Goal: Information Seeking & Learning: Learn about a topic

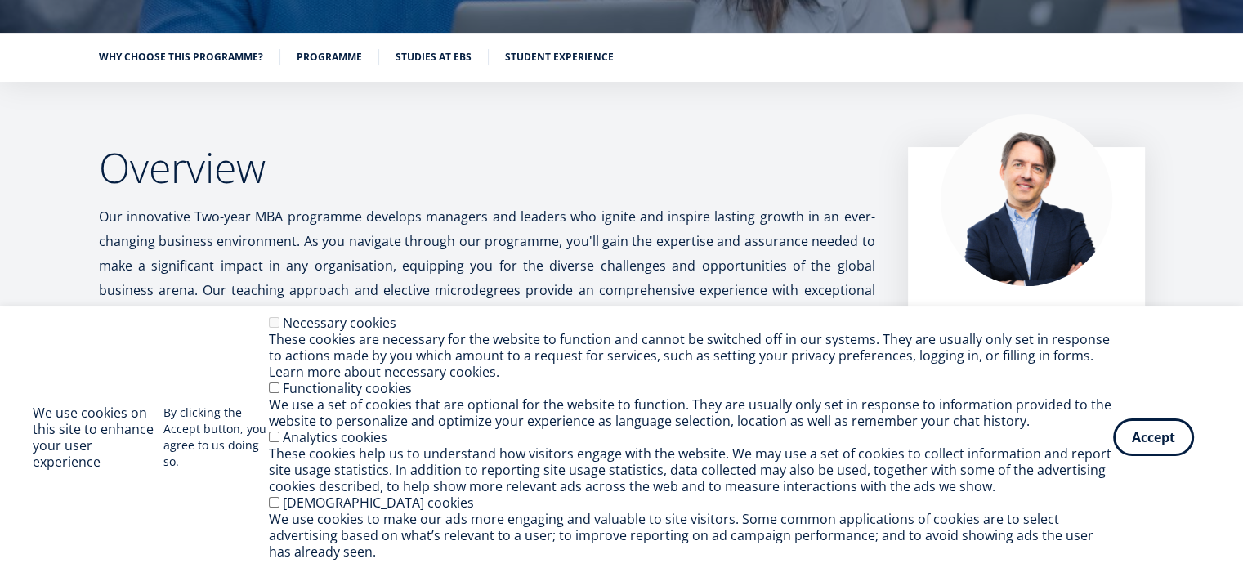
scroll to position [261, 0]
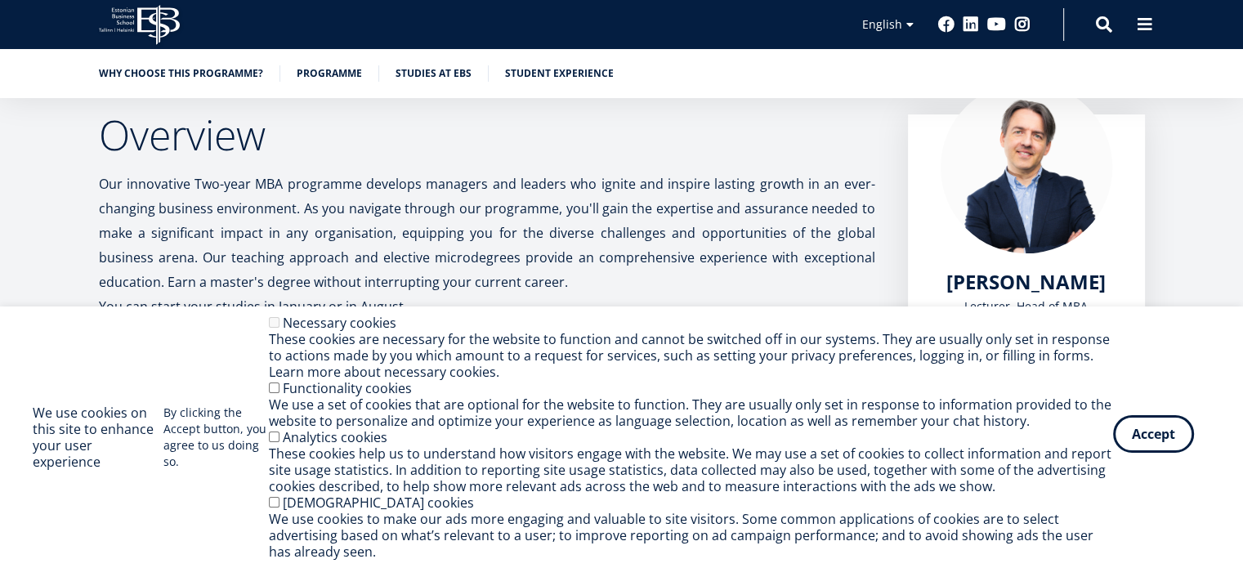
click at [1144, 431] on button "Accept" at bounding box center [1153, 434] width 81 height 38
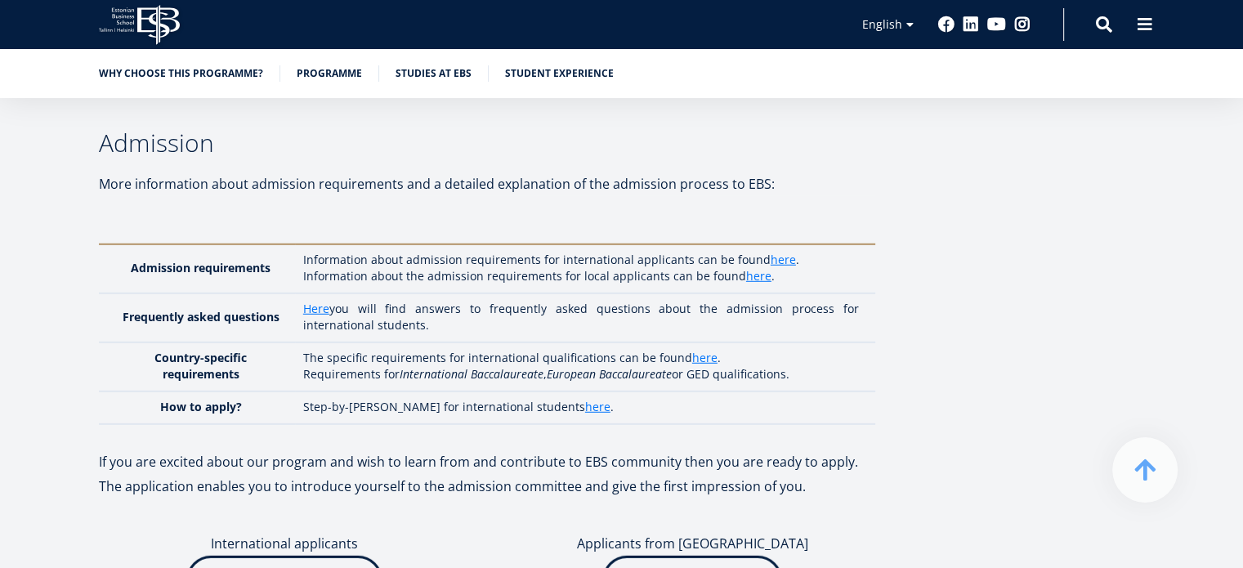
scroll to position [4575, 0]
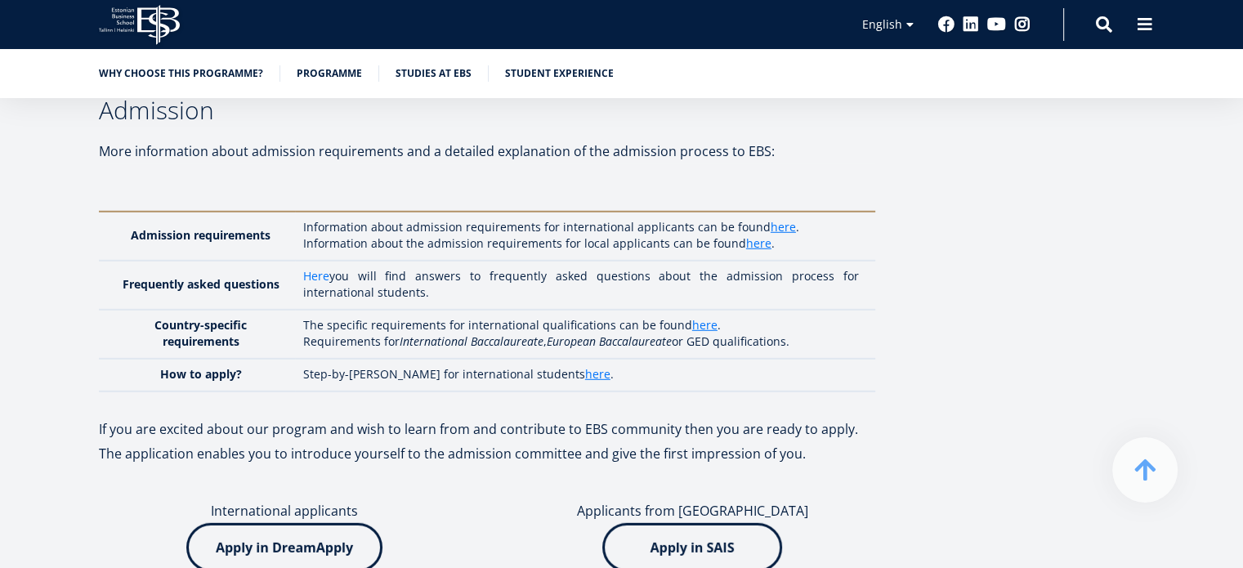
click at [325, 268] on link "Here" at bounding box center [316, 276] width 26 height 16
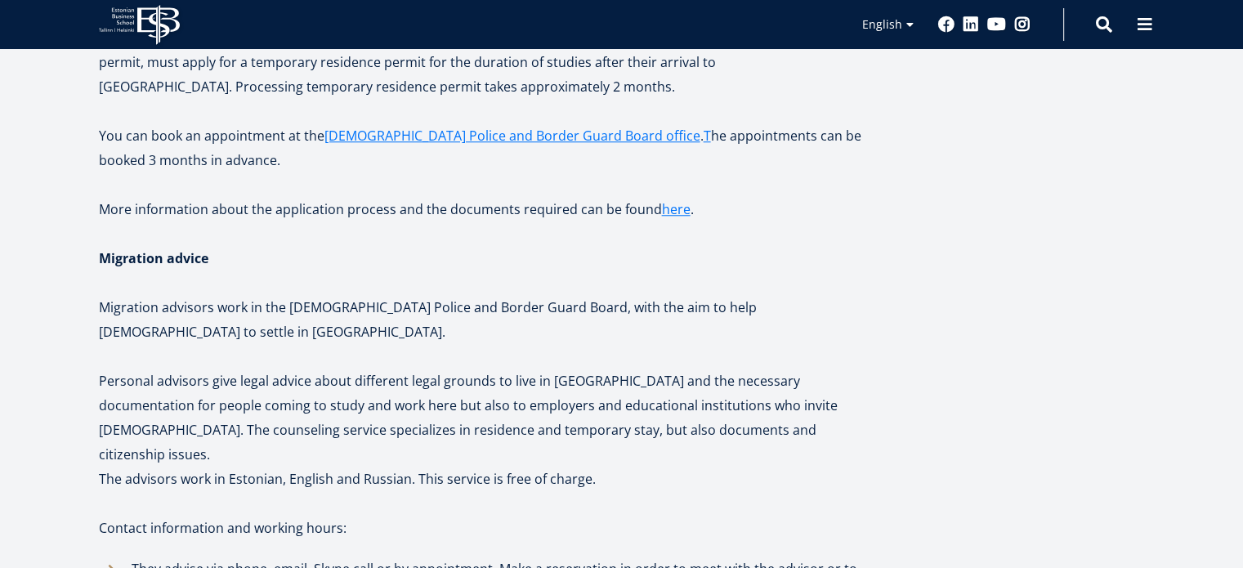
scroll to position [1503, 0]
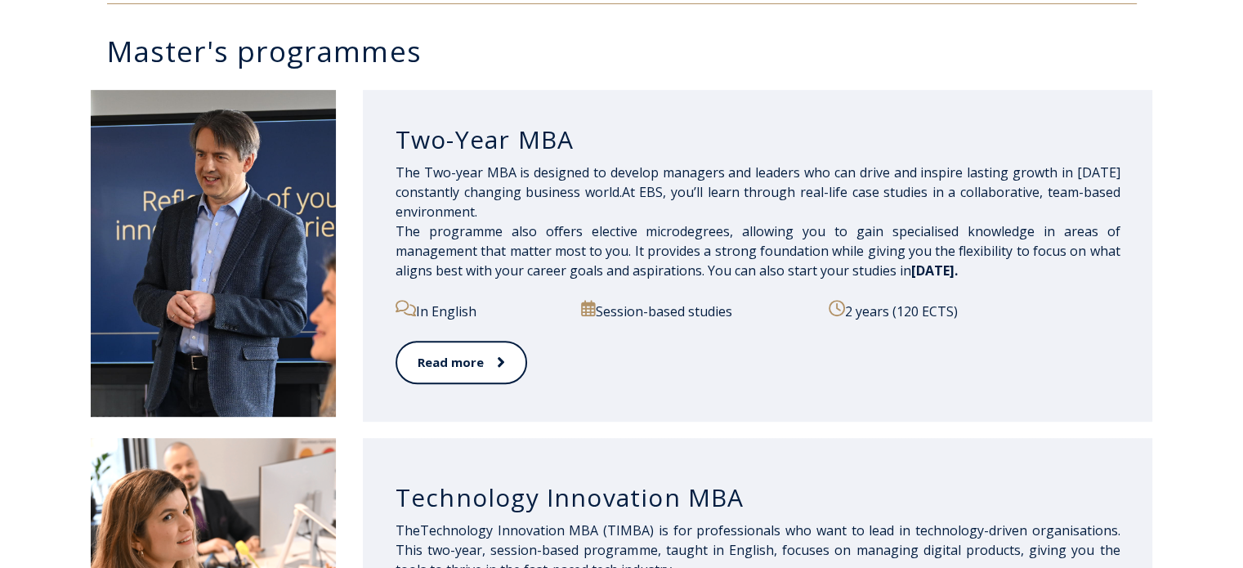
scroll to position [817, 0]
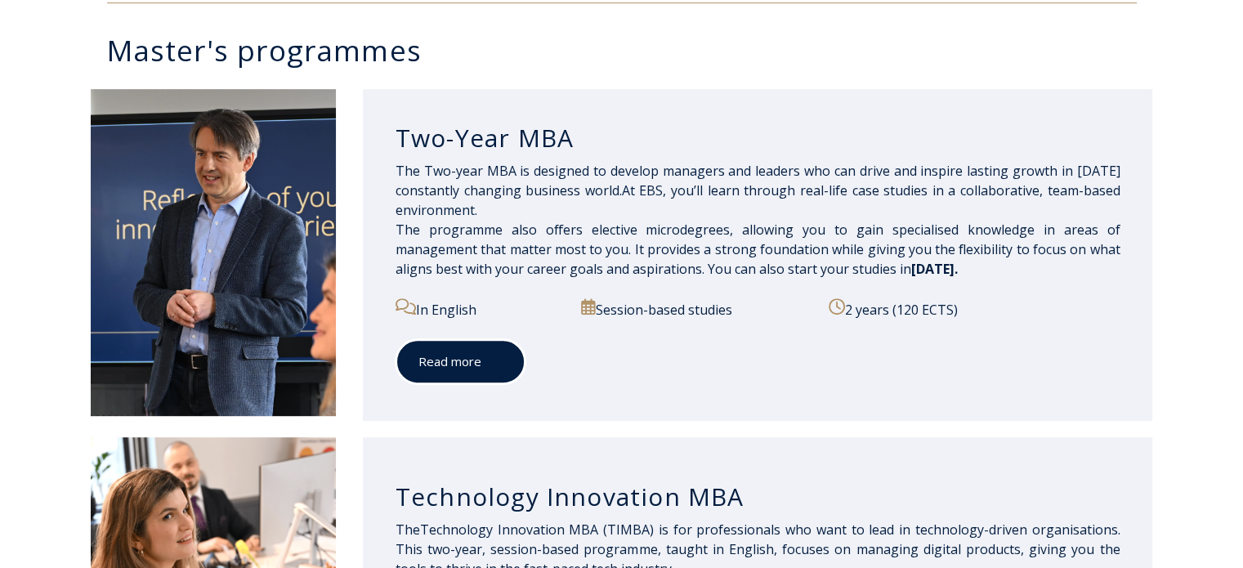
click at [460, 364] on link "Read more" at bounding box center [460, 361] width 130 height 45
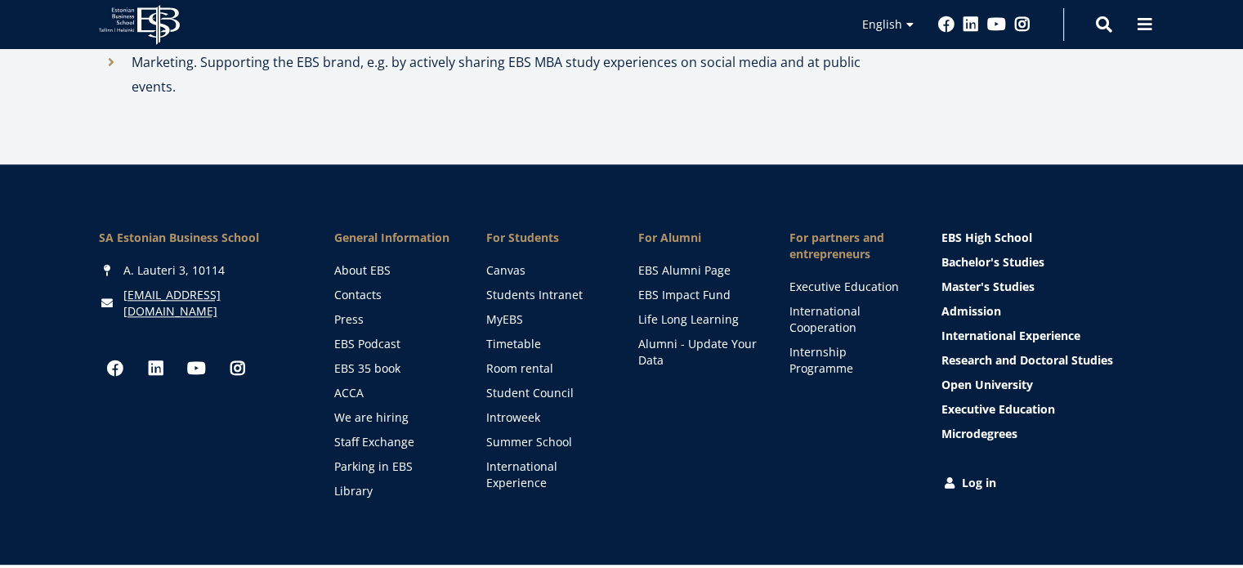
scroll to position [1970, 0]
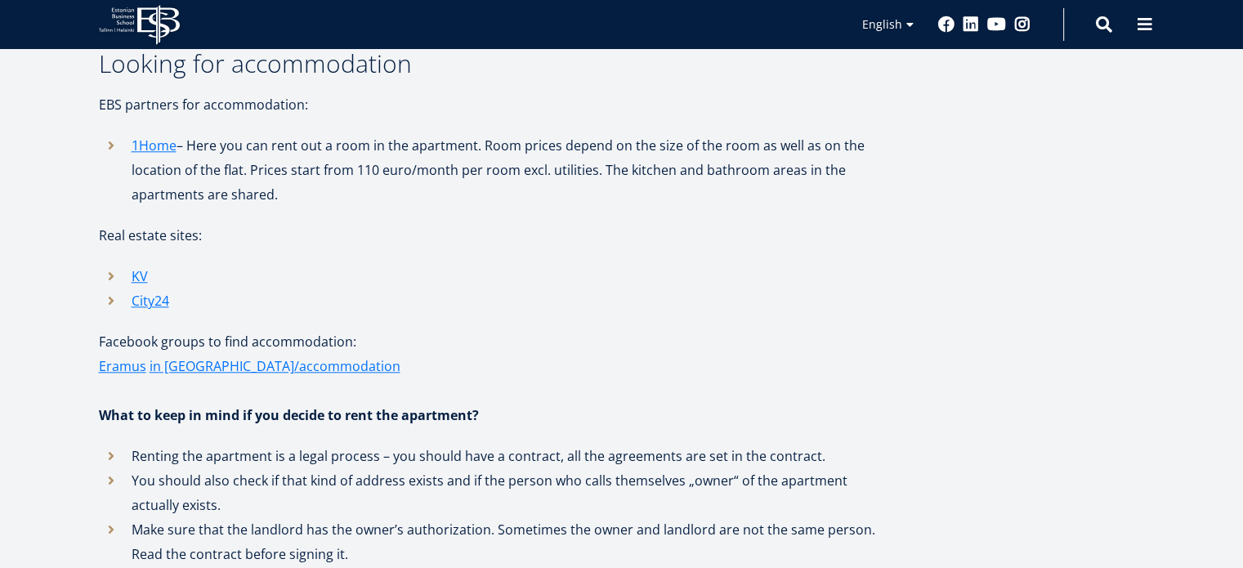
scroll to position [1601, 0]
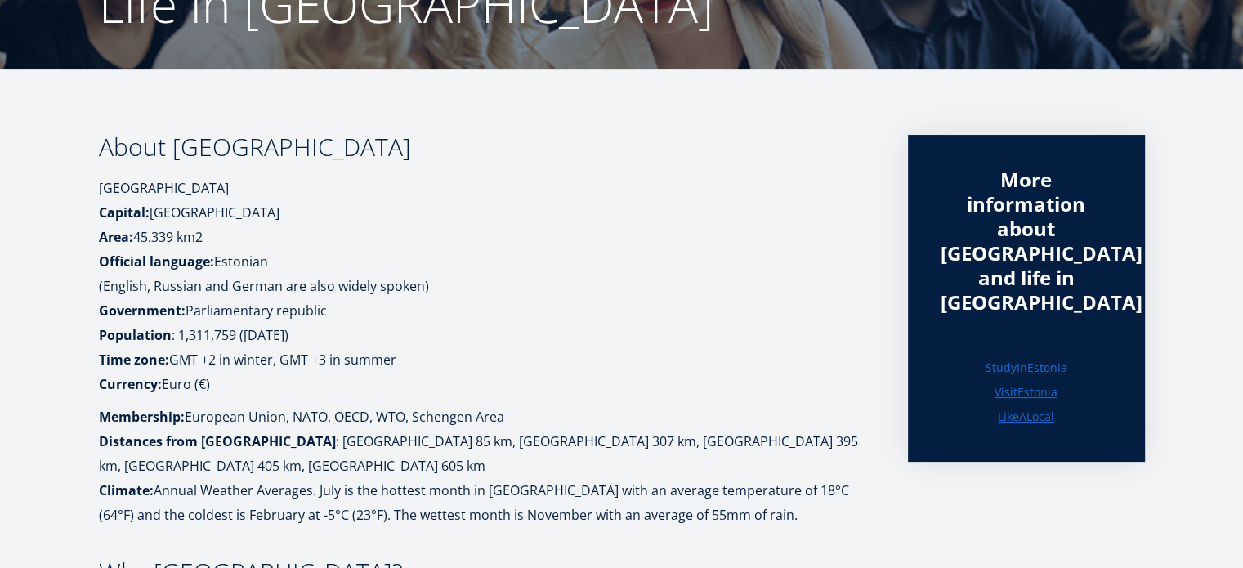
scroll to position [98, 0]
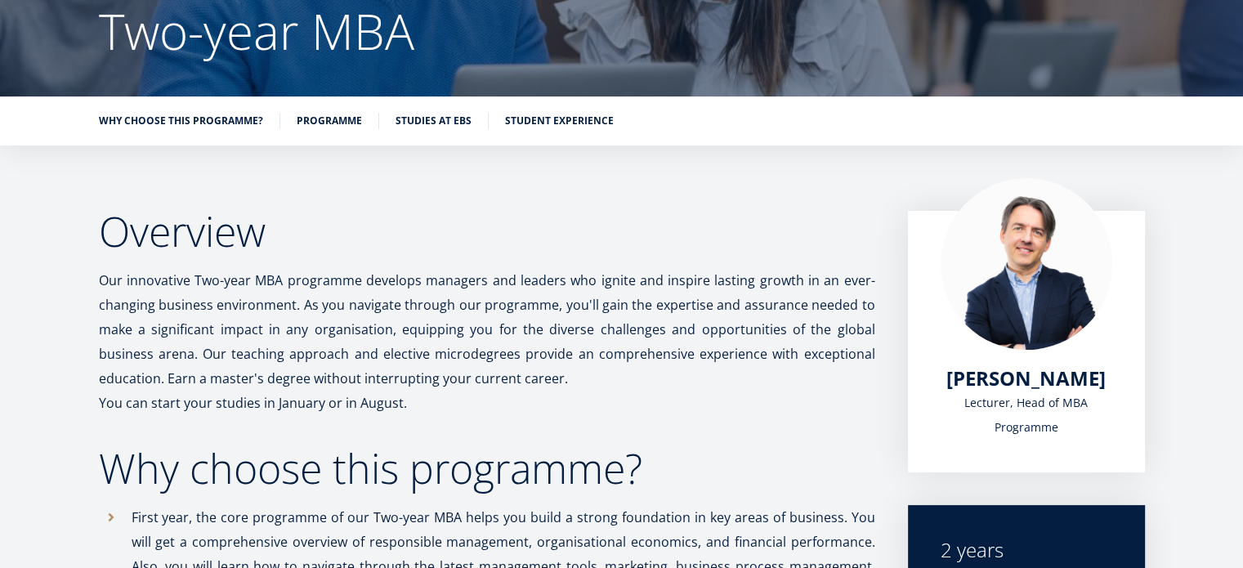
scroll to position [176, 0]
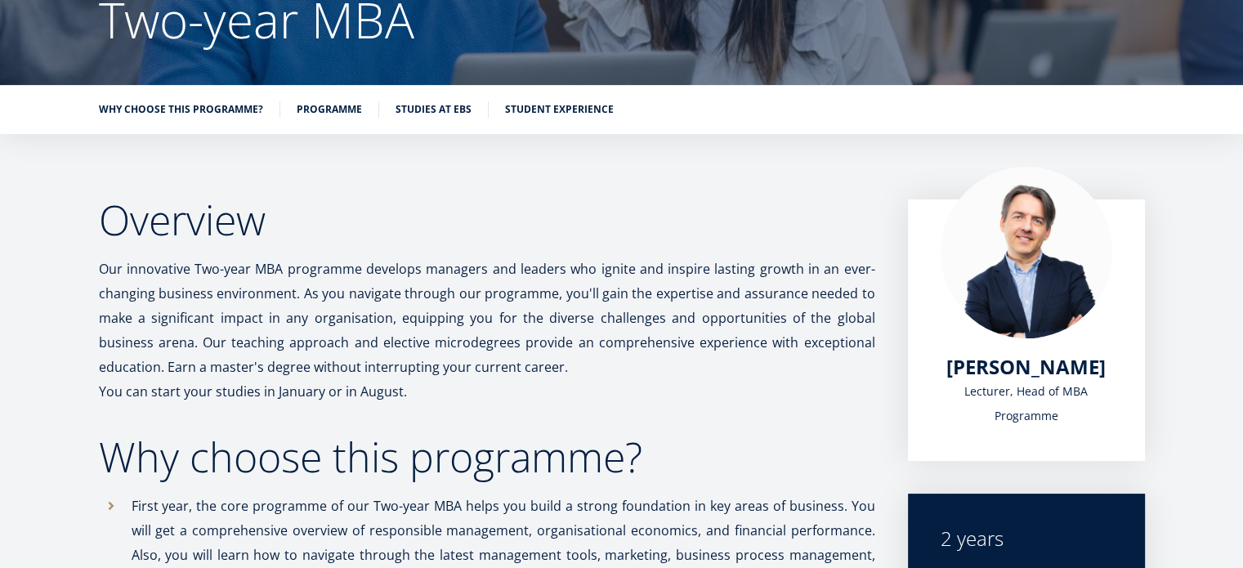
drag, startPoint x: 1254, startPoint y: 20, endPoint x: 1248, endPoint y: 33, distance: 13.5
click at [315, 109] on link "Programme" at bounding box center [329, 108] width 65 height 16
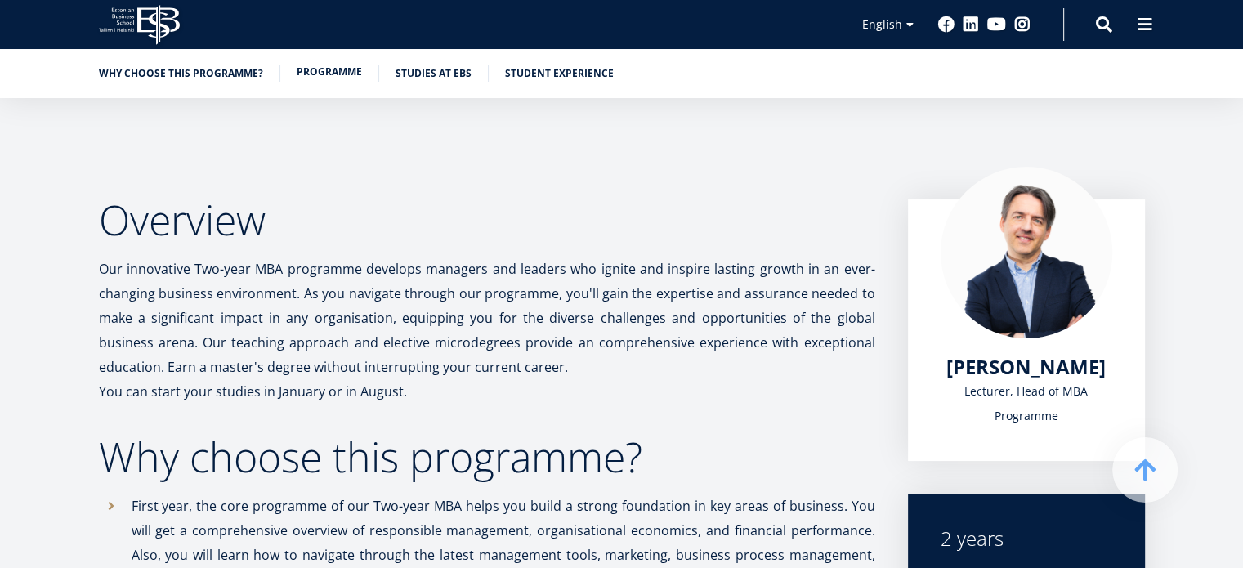
scroll to position [1405, 0]
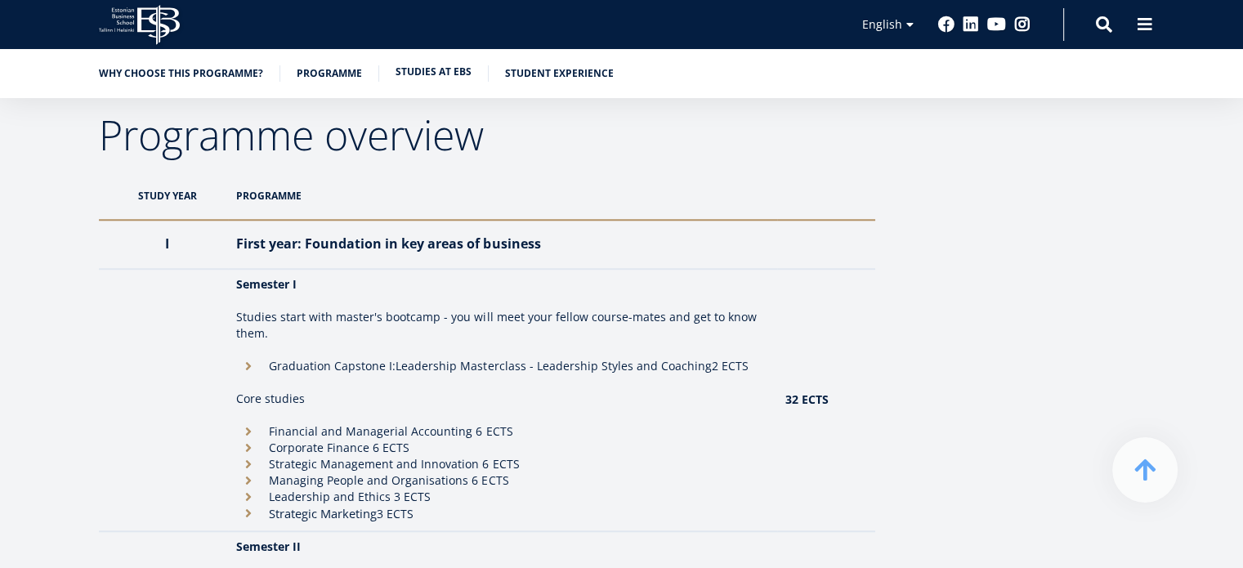
click at [422, 70] on link "Studies at EBS" at bounding box center [433, 72] width 76 height 16
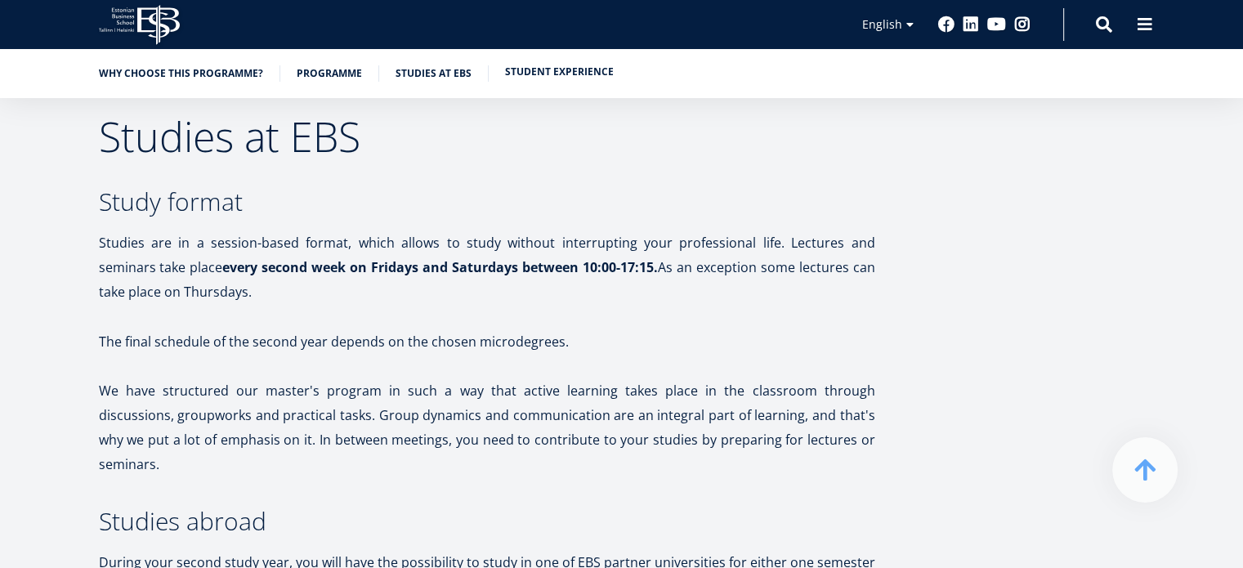
click at [536, 74] on link "Student experience" at bounding box center [559, 72] width 109 height 16
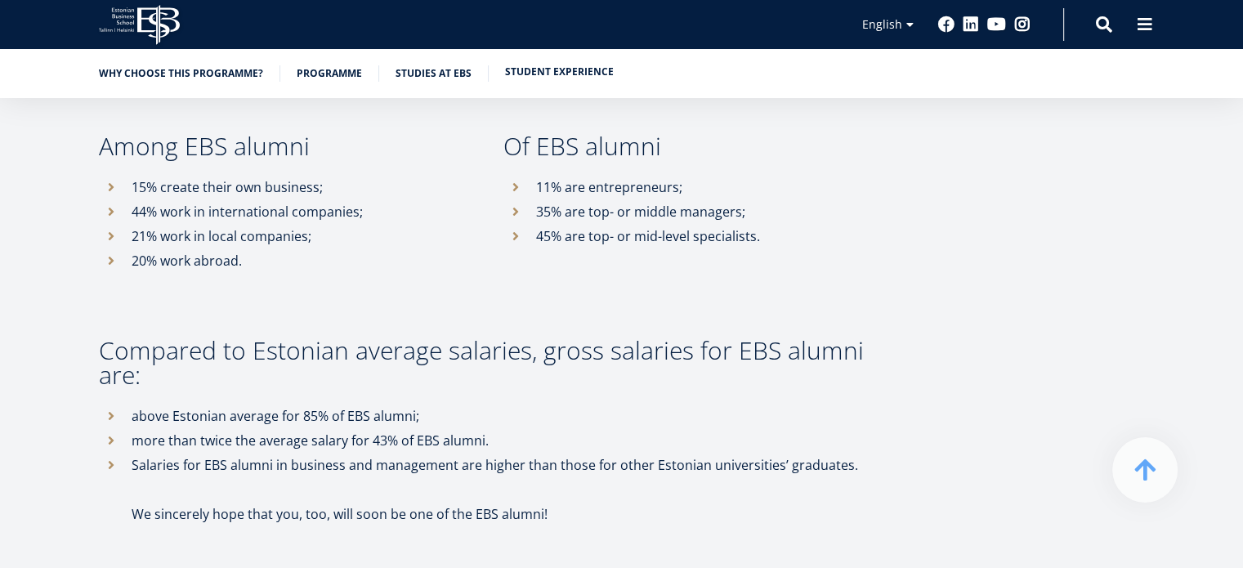
scroll to position [8508, 0]
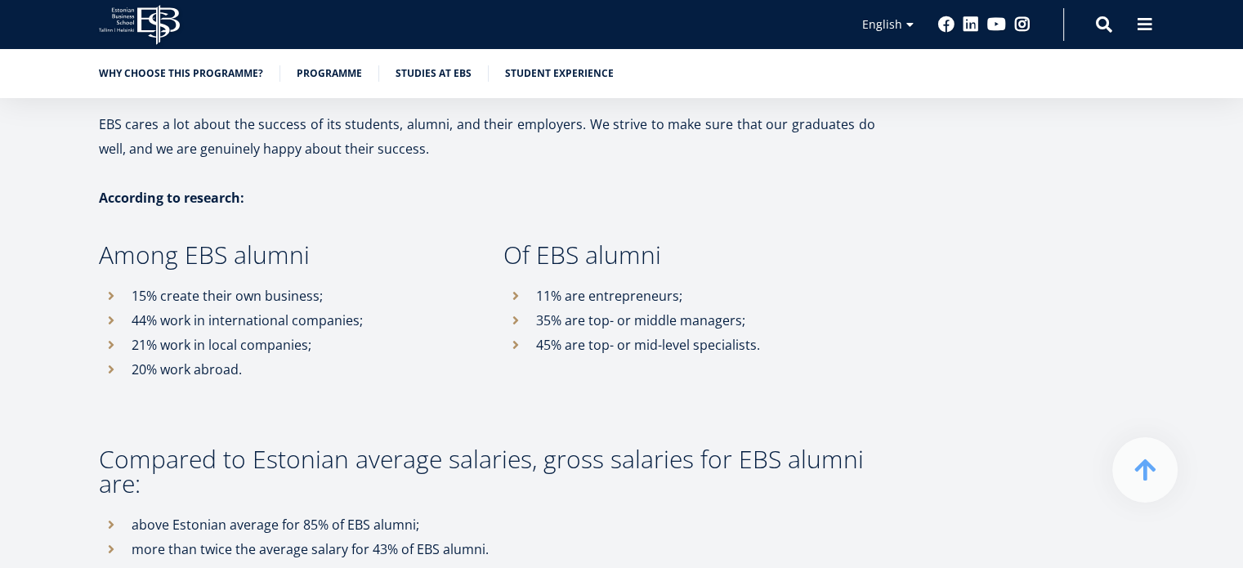
drag, startPoint x: 129, startPoint y: 406, endPoint x: 555, endPoint y: 525, distance: 442.0
copy ul "above Estonian average for 85% of EBS alumni; more than twice the average salar…"
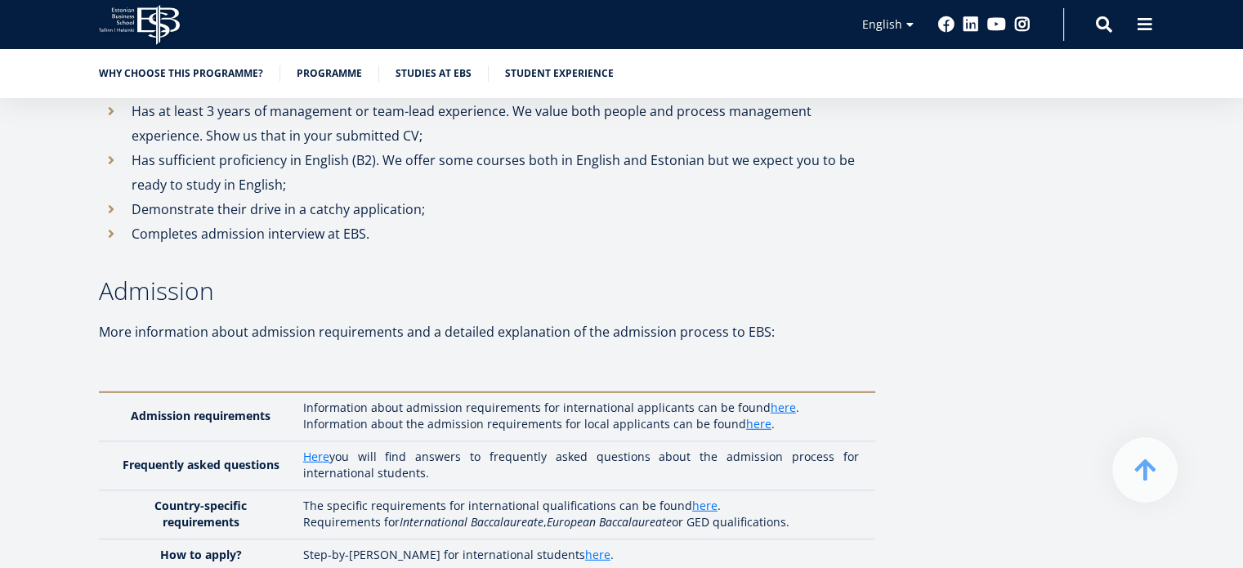
scroll to position [4359, 0]
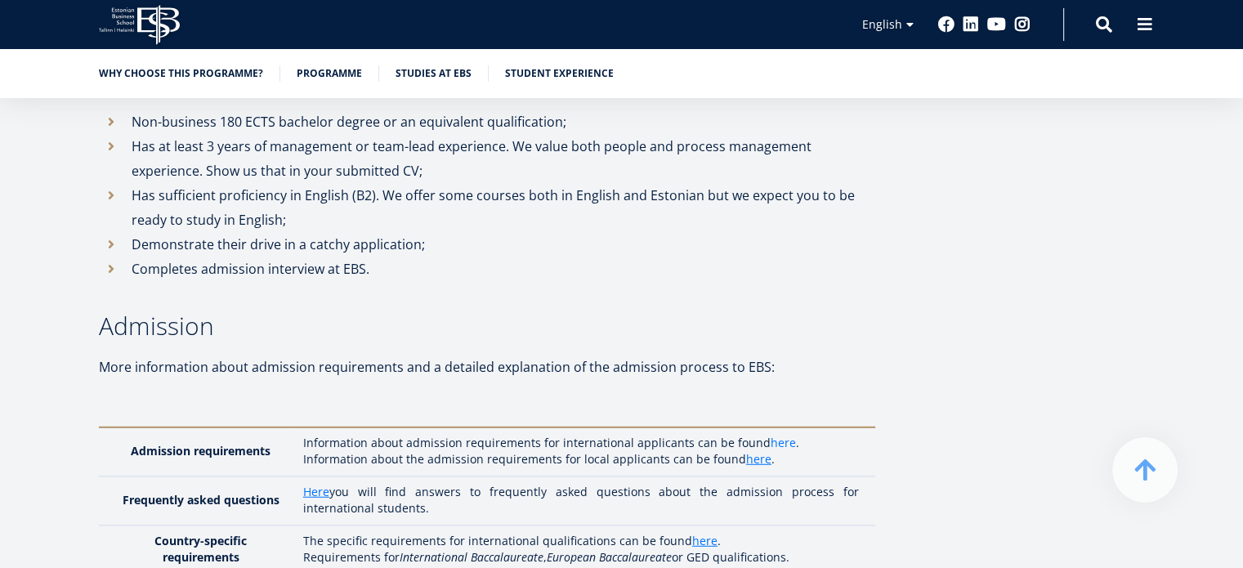
click at [781, 435] on link "here" at bounding box center [782, 443] width 25 height 16
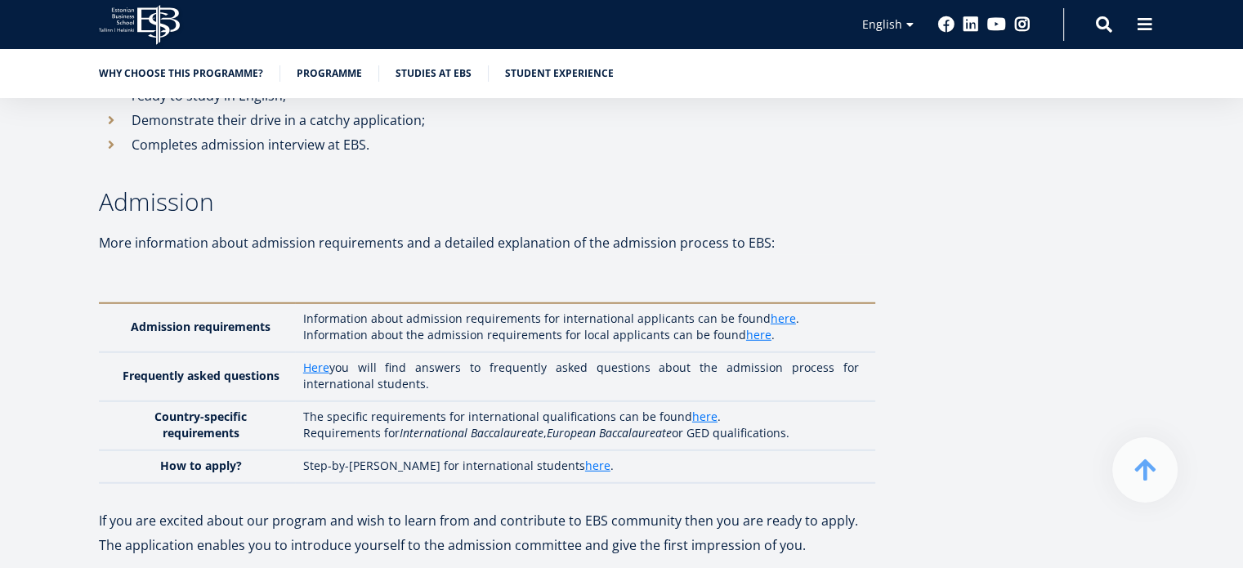
scroll to position [4522, 0]
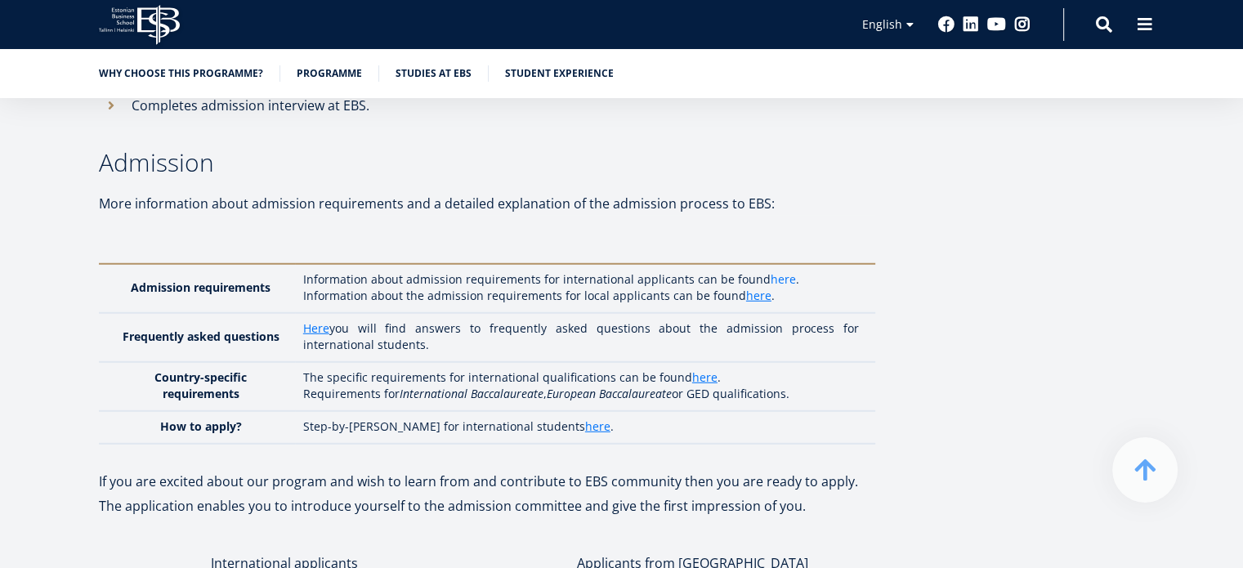
click at [770, 271] on link "here" at bounding box center [782, 279] width 25 height 16
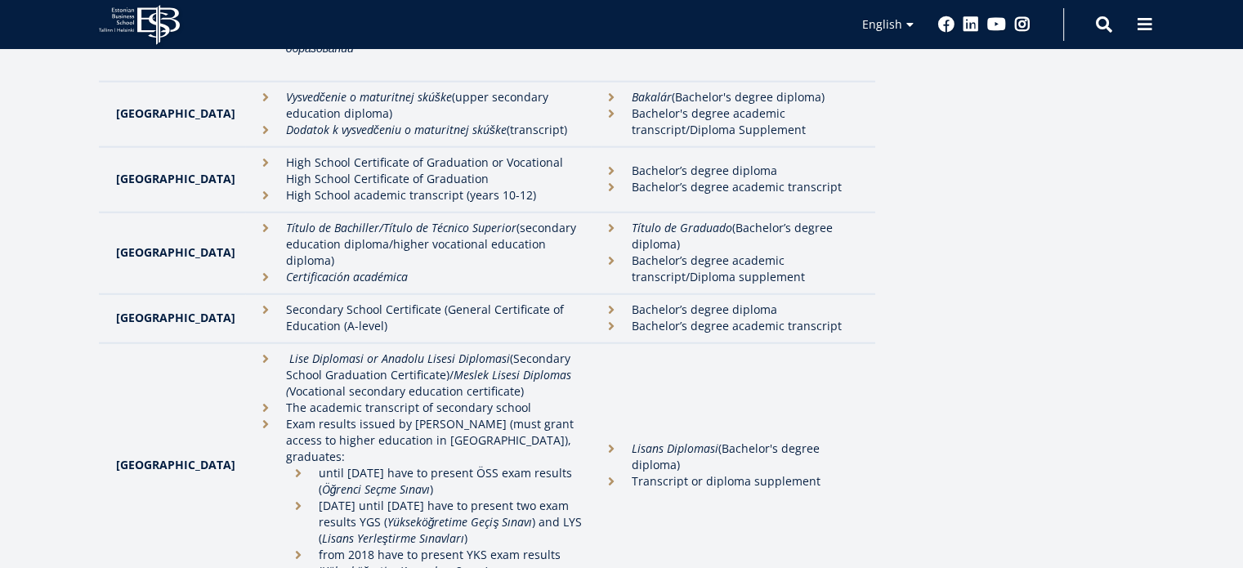
scroll to position [4051, 0]
